Goal: Information Seeking & Learning: Learn about a topic

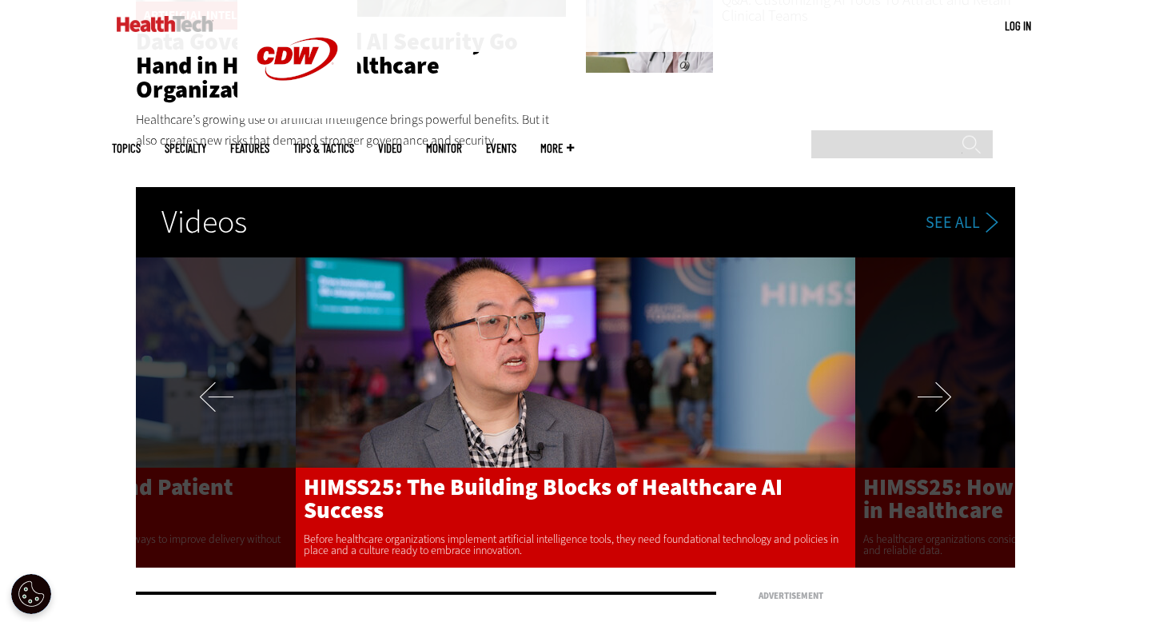
scroll to position [3082, 0]
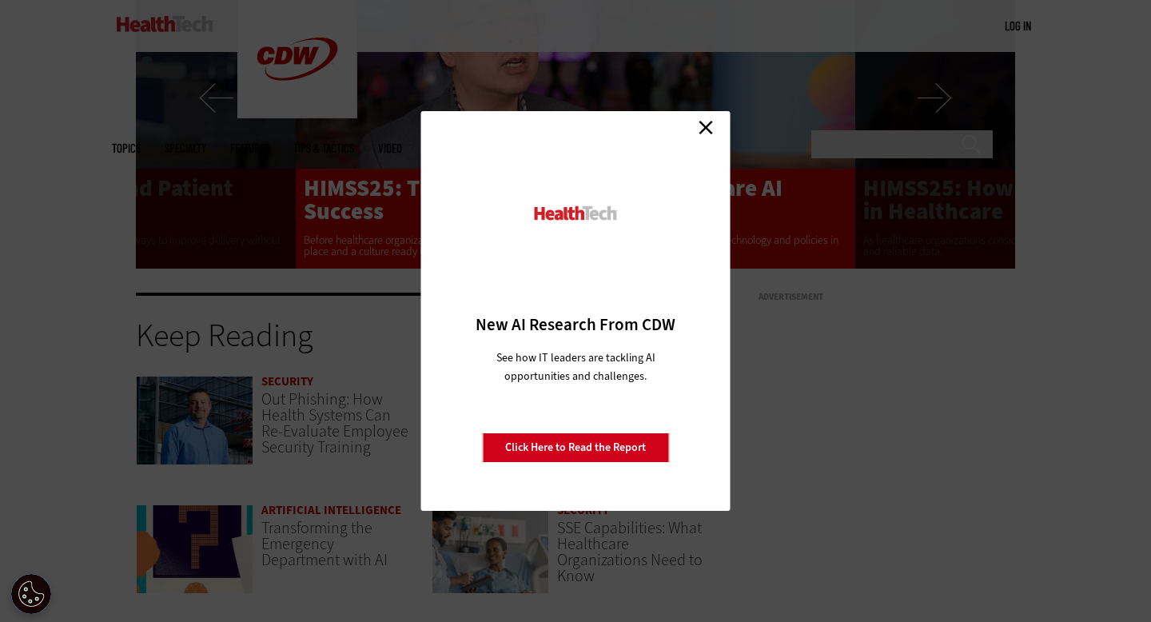
click at [704, 126] on link "Close" at bounding box center [706, 127] width 24 height 24
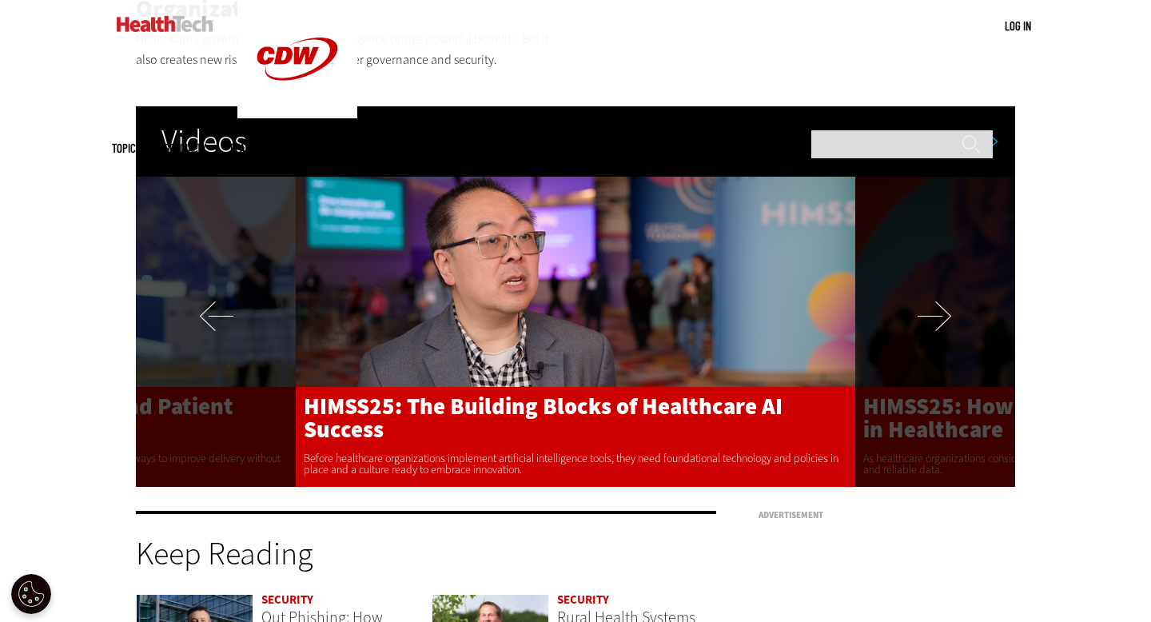
scroll to position [2862, 0]
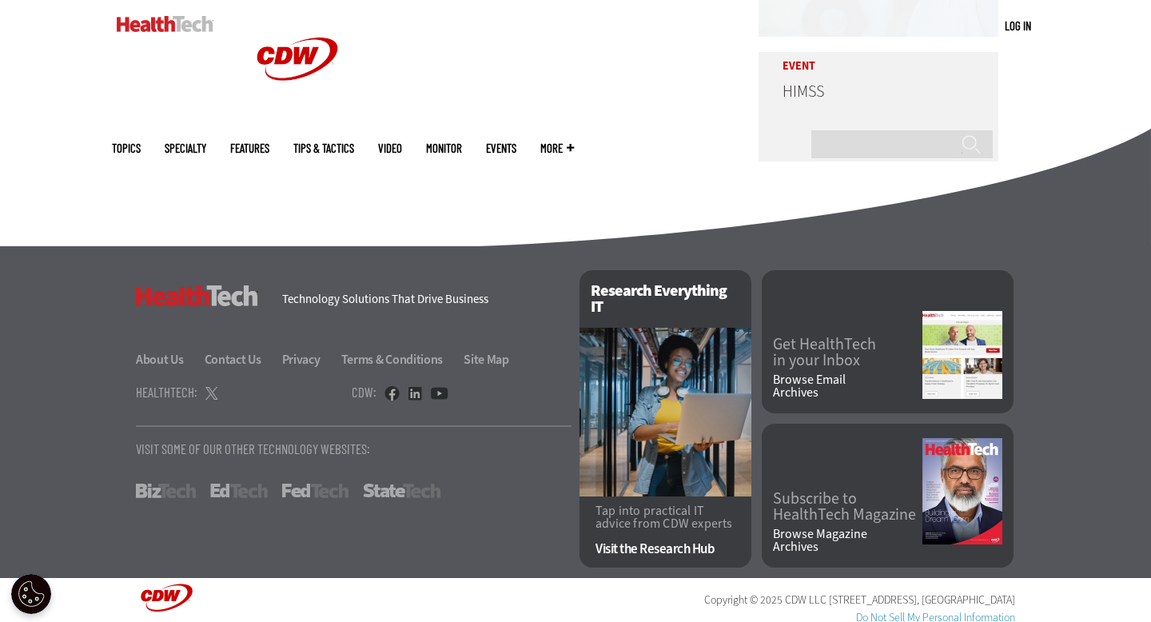
scroll to position [4047, 0]
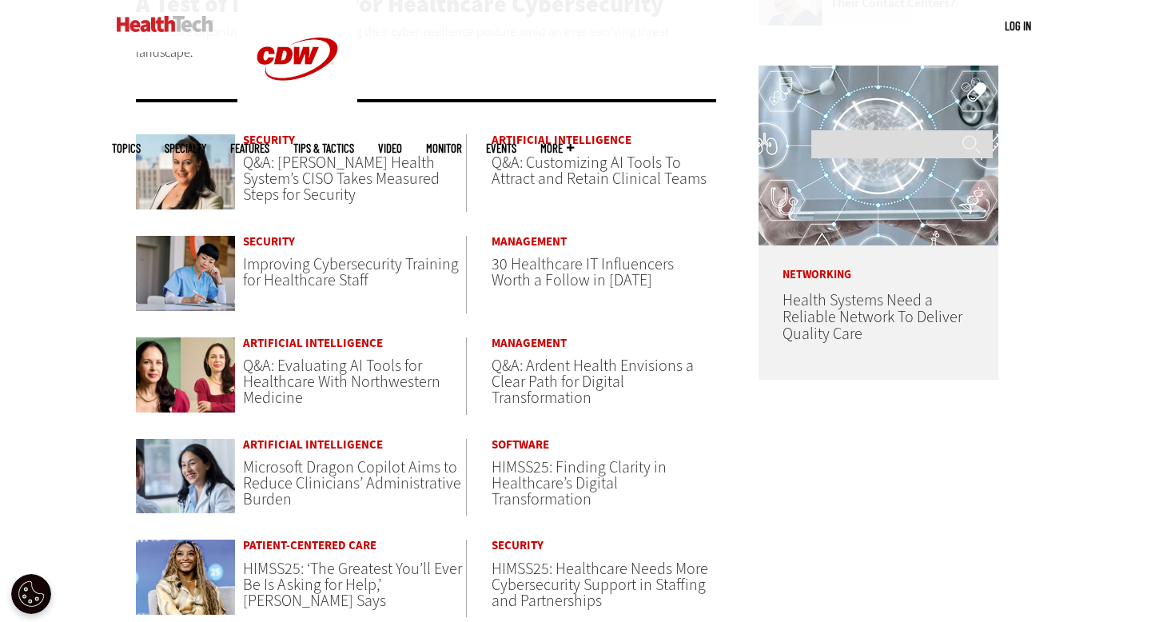
scroll to position [774, 0]
click at [542, 175] on span "Q&A: Customizing AI Tools To Attract and Retain Clinical Teams" at bounding box center [599, 170] width 215 height 38
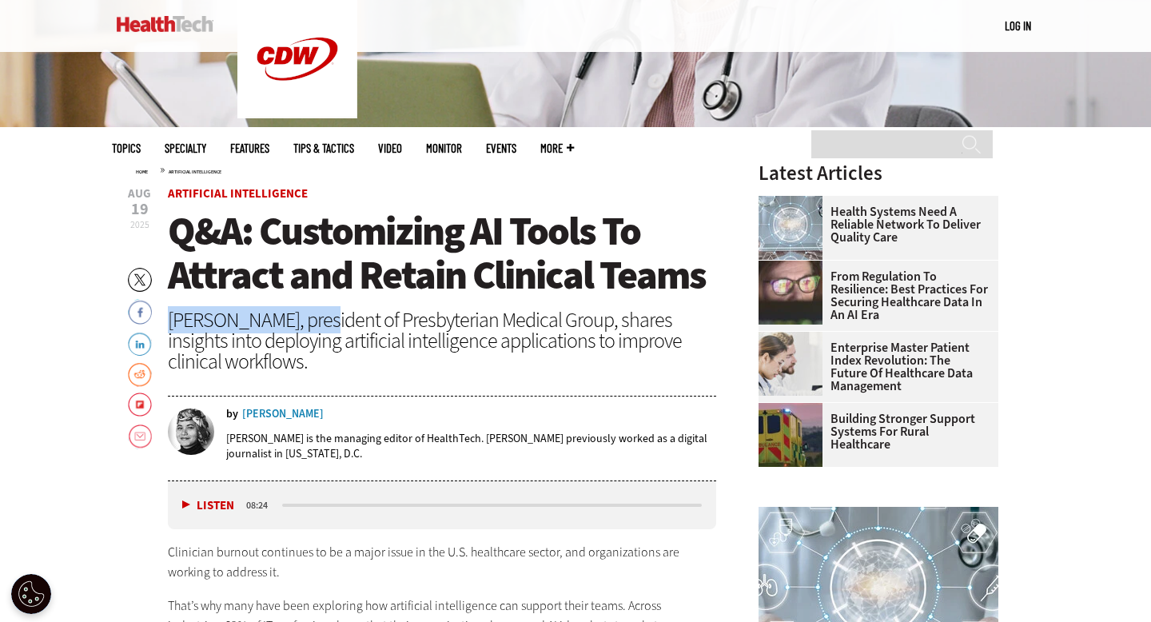
drag, startPoint x: 173, startPoint y: 321, endPoint x: 304, endPoint y: 319, distance: 130.3
click at [305, 320] on div "[PERSON_NAME], president of Presbyterian Medical Group, shares insights into de…" at bounding box center [442, 340] width 548 height 62
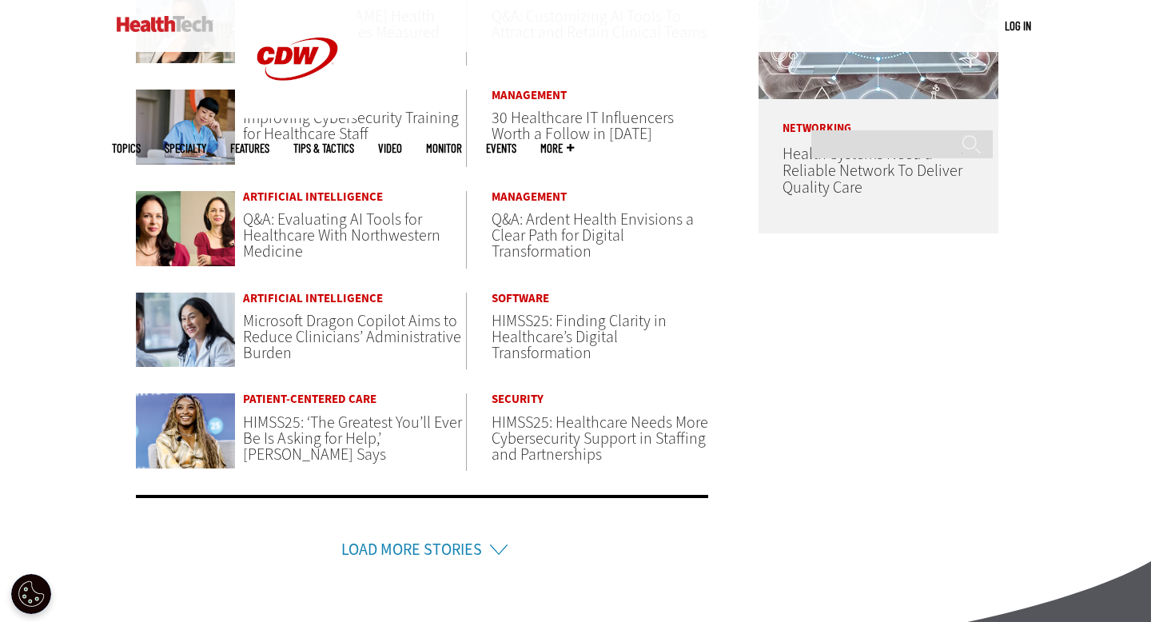
scroll to position [929, 0]
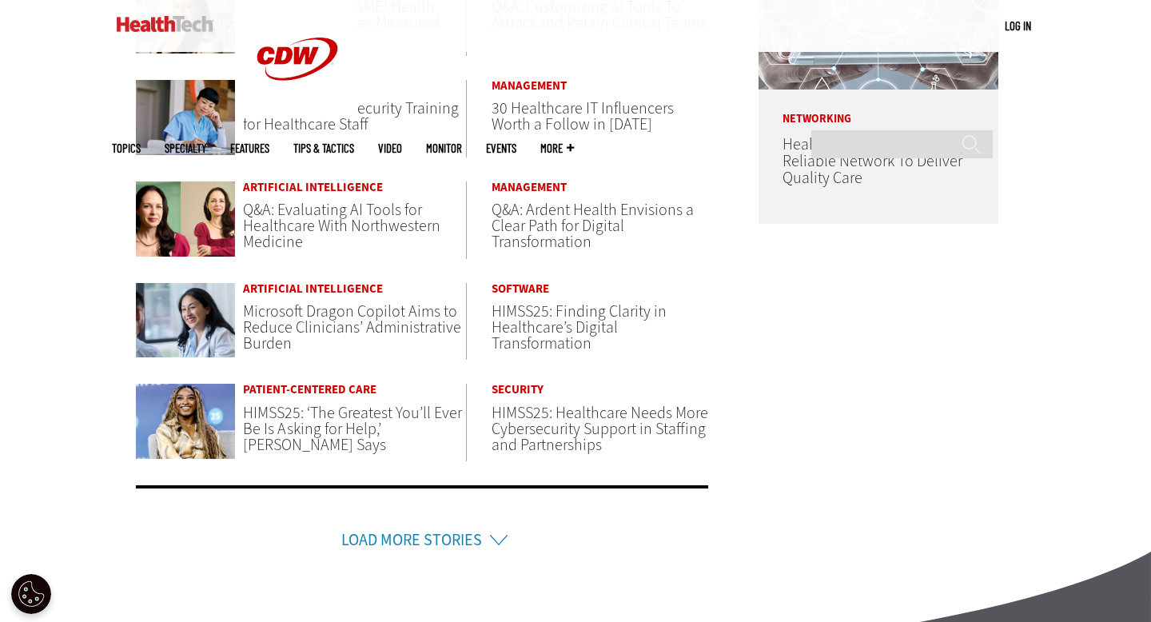
click at [369, 535] on link "Load More Stories" at bounding box center [411, 540] width 141 height 22
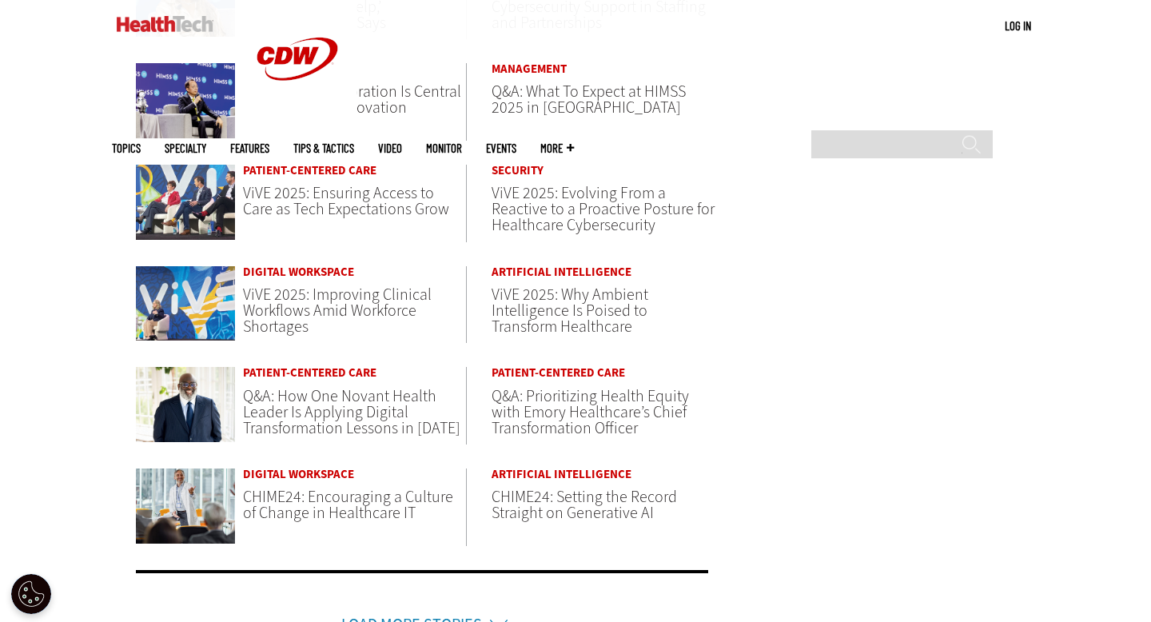
scroll to position [1354, 0]
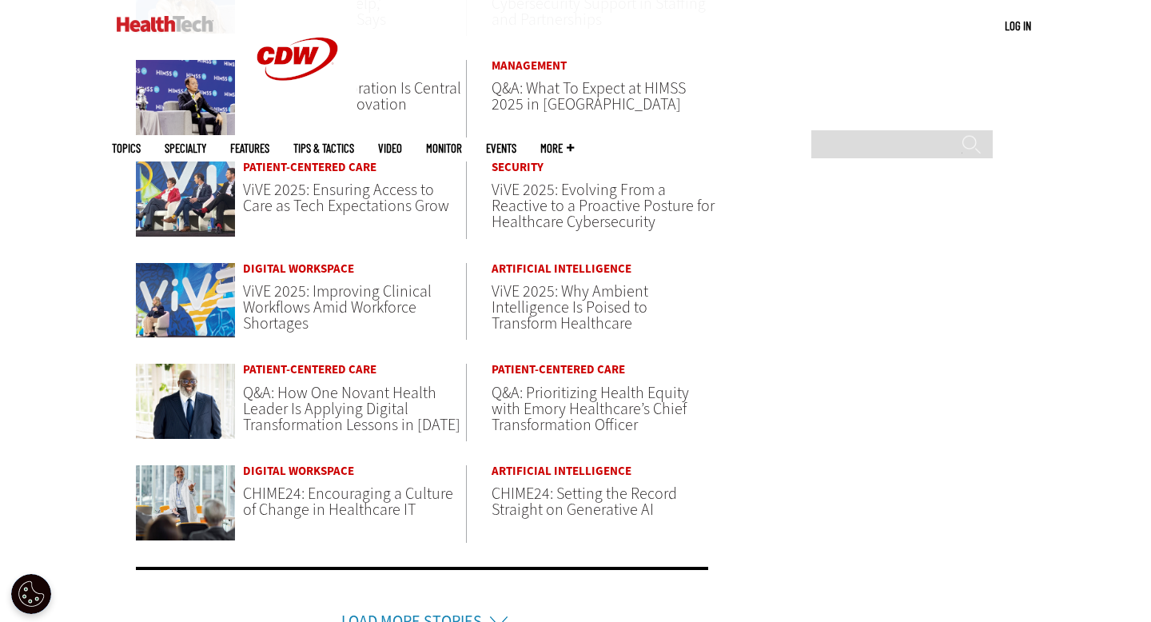
click at [269, 399] on span "Q&A: How One Novant Health Leader Is Applying Digital Transformation Lessons in…" at bounding box center [351, 409] width 217 height 54
